Goal: Information Seeking & Learning: Learn about a topic

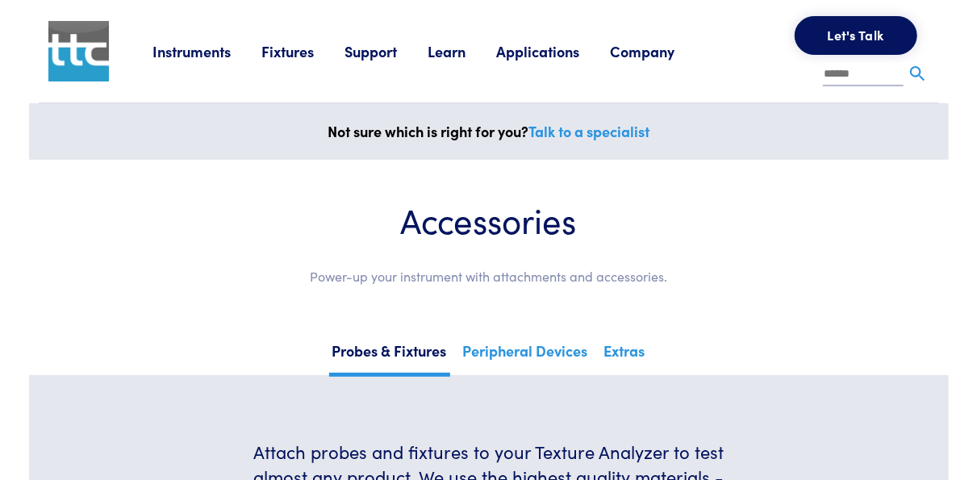
click at [214, 52] on link "Instruments" at bounding box center [207, 51] width 109 height 20
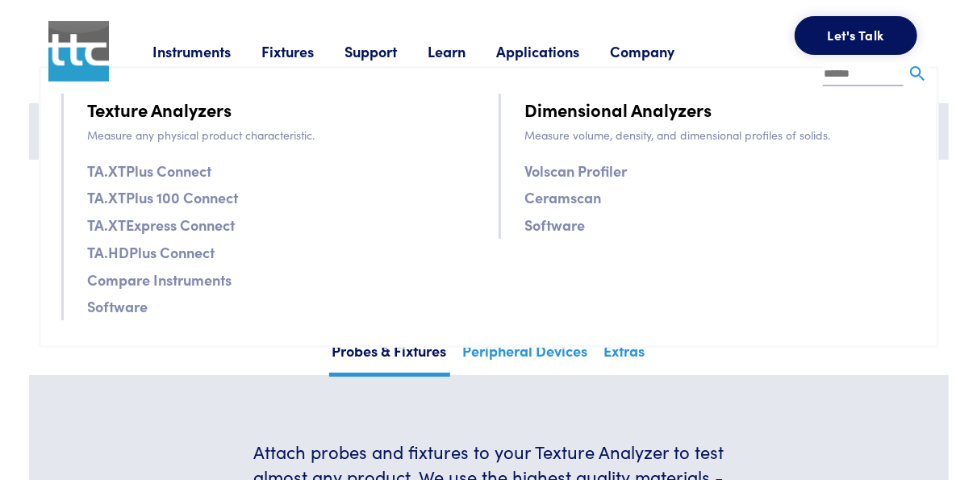
click at [648, 55] on link "Company" at bounding box center [657, 51] width 95 height 20
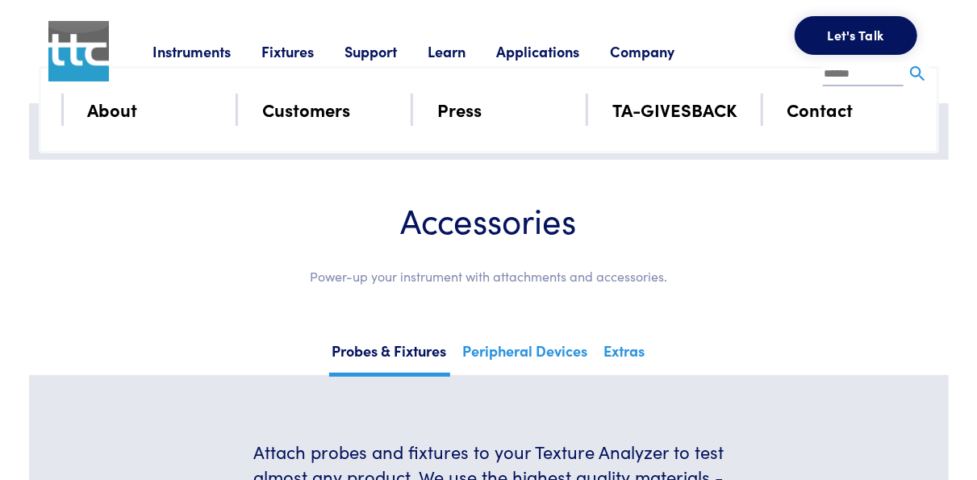
click at [114, 118] on link "About" at bounding box center [113, 109] width 50 height 28
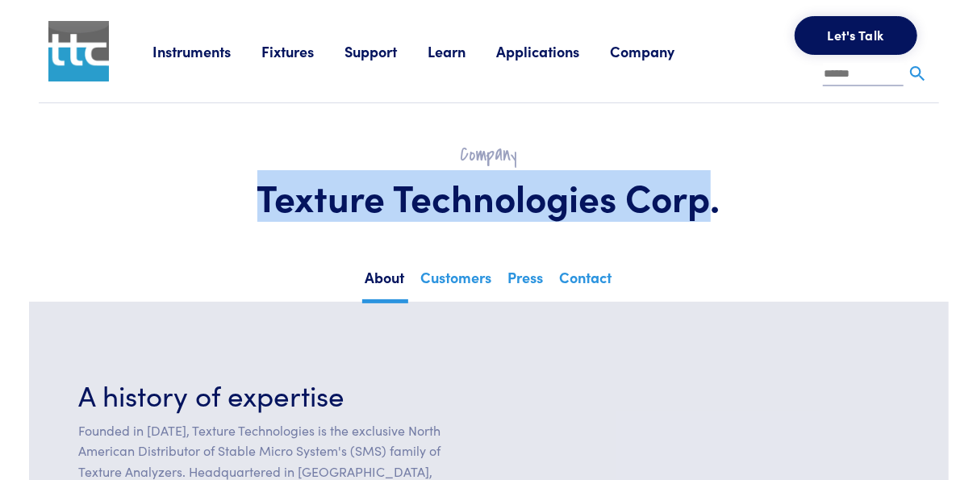
drag, startPoint x: 260, startPoint y: 203, endPoint x: 715, endPoint y: 183, distance: 455.6
click at [715, 183] on h1 "Texture Technologies Corp." at bounding box center [488, 196] width 823 height 47
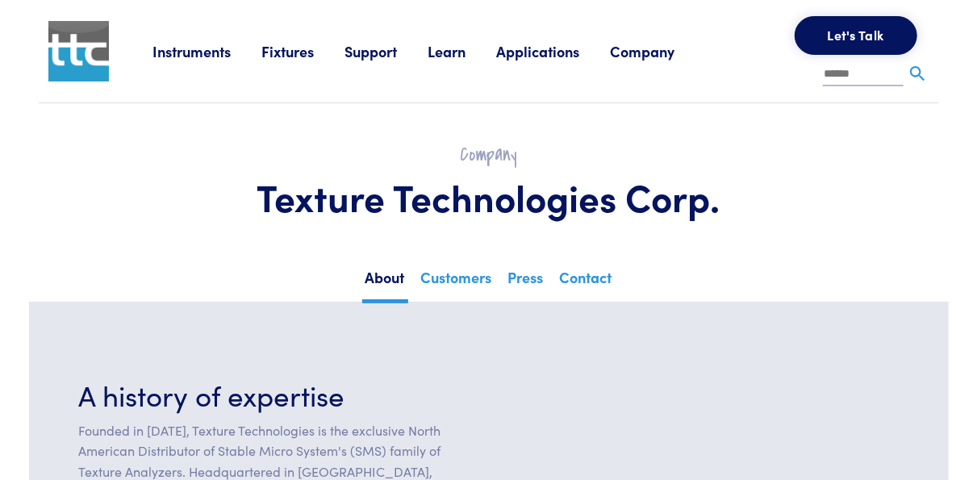
click at [717, 183] on h1 "Texture Technologies Corp." at bounding box center [488, 196] width 823 height 47
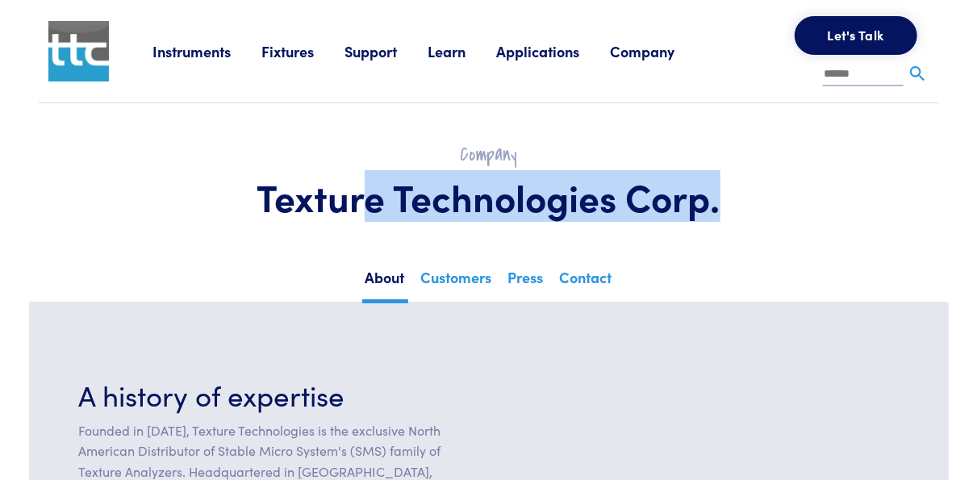
drag, startPoint x: 717, startPoint y: 202, endPoint x: 369, endPoint y: 203, distance: 348.6
click at [369, 203] on h1 "Texture Technologies Corp." at bounding box center [488, 196] width 823 height 47
drag, startPoint x: 259, startPoint y: 199, endPoint x: 735, endPoint y: 231, distance: 477.1
click at [735, 231] on section "Company Texture Technologies Corp." at bounding box center [489, 184] width 901 height 162
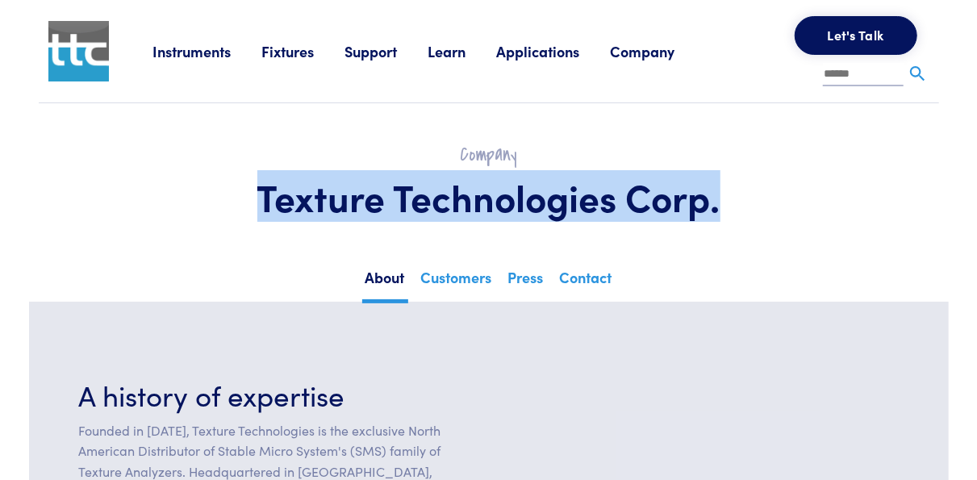
copy h1 "Texture Technologies Corp."
